Goal: Complete application form

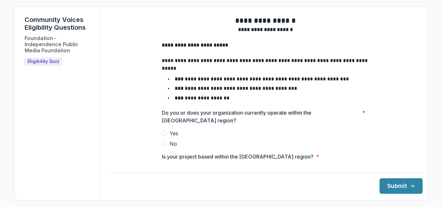
click at [43, 58] on h3 "Eligibility Quiz" at bounding box center [44, 62] width 38 height 8
click at [41, 61] on span "Eligibility Quiz" at bounding box center [43, 61] width 32 height 5
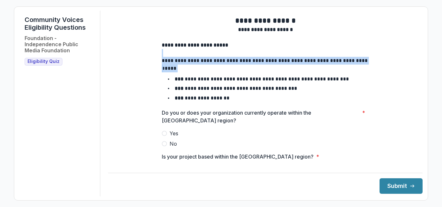
drag, startPoint x: 414, startPoint y: 57, endPoint x: 415, endPoint y: 70, distance: 13.6
click at [415, 70] on main "**********" at bounding box center [265, 85] width 314 height 149
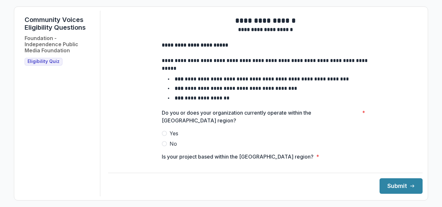
click at [380, 88] on div "**********" at bounding box center [265, 152] width 314 height 283
click at [165, 136] on span at bounding box center [164, 133] width 5 height 5
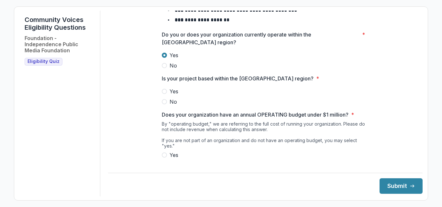
scroll to position [90, 0]
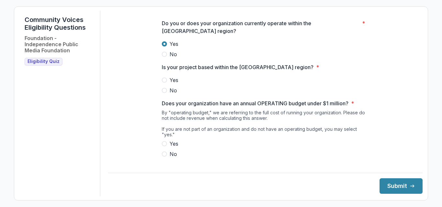
click at [163, 83] on span at bounding box center [164, 80] width 5 height 5
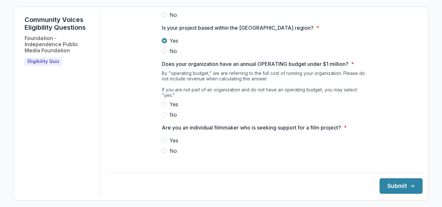
click at [165, 105] on span at bounding box center [164, 104] width 5 height 5
click at [163, 150] on span at bounding box center [164, 150] width 5 height 5
click at [397, 181] on button "Submit" at bounding box center [400, 186] width 43 height 16
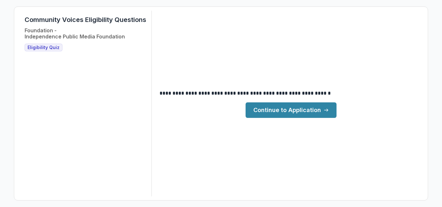
click at [263, 107] on link "Continue to Application" at bounding box center [290, 110] width 91 height 16
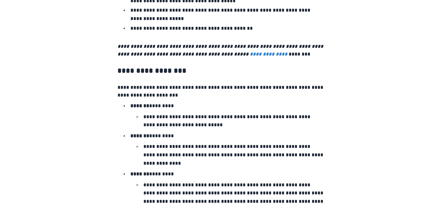
scroll to position [966, 0]
